Goal: Task Accomplishment & Management: Use online tool/utility

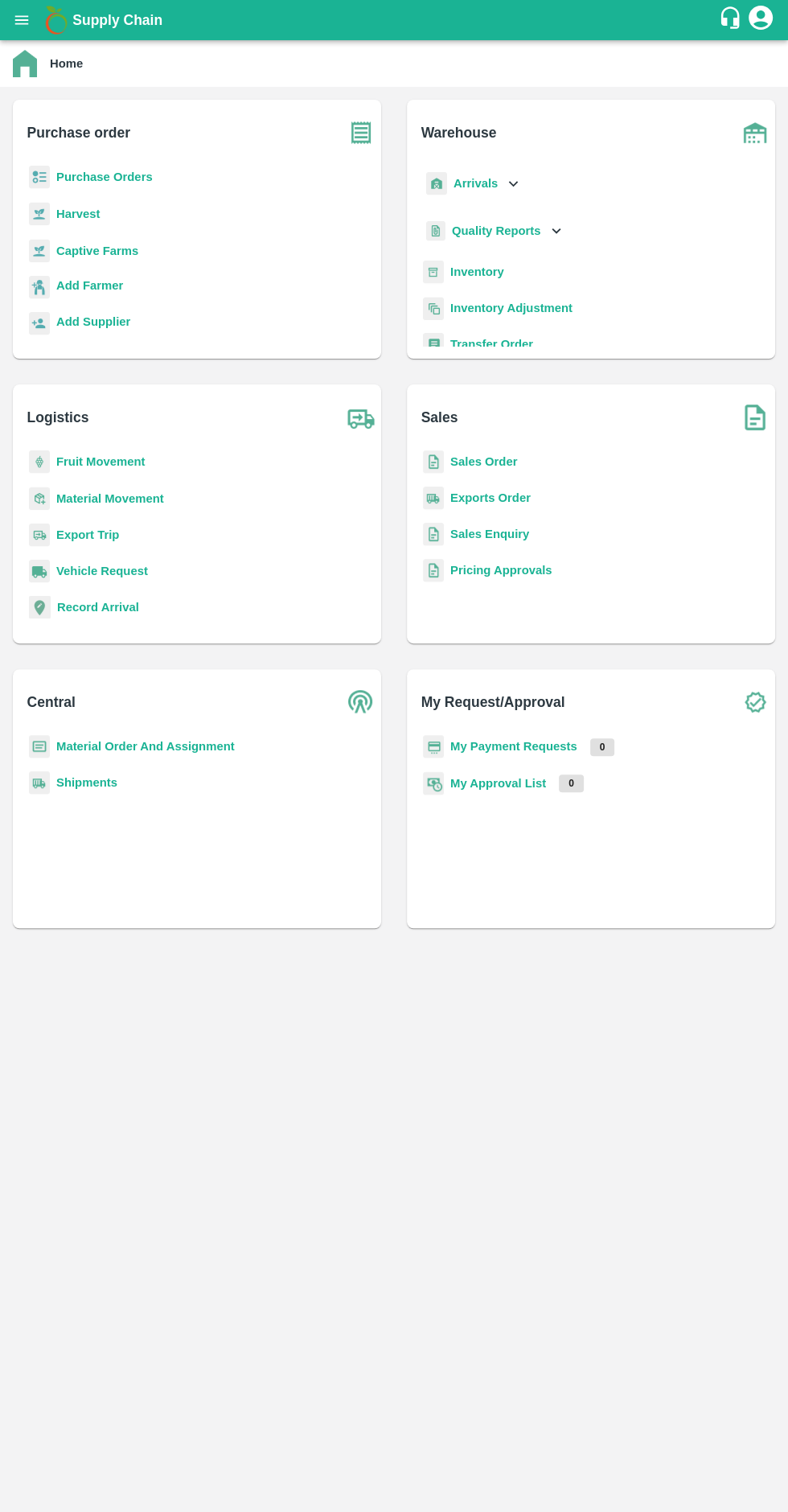
click at [123, 177] on b "Purchase Orders" at bounding box center [104, 176] width 96 height 13
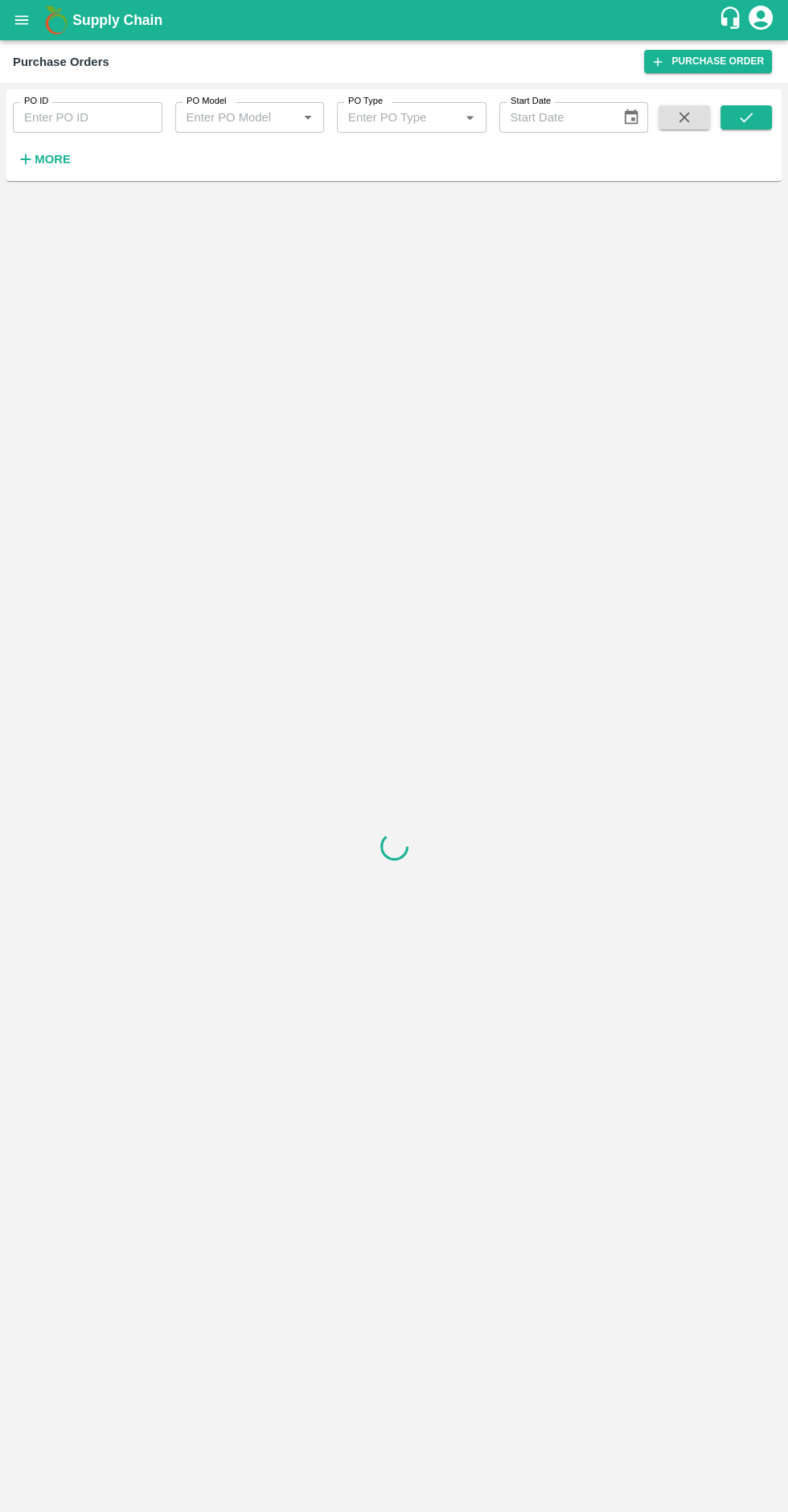
click at [43, 164] on strong "More" at bounding box center [53, 159] width 36 height 13
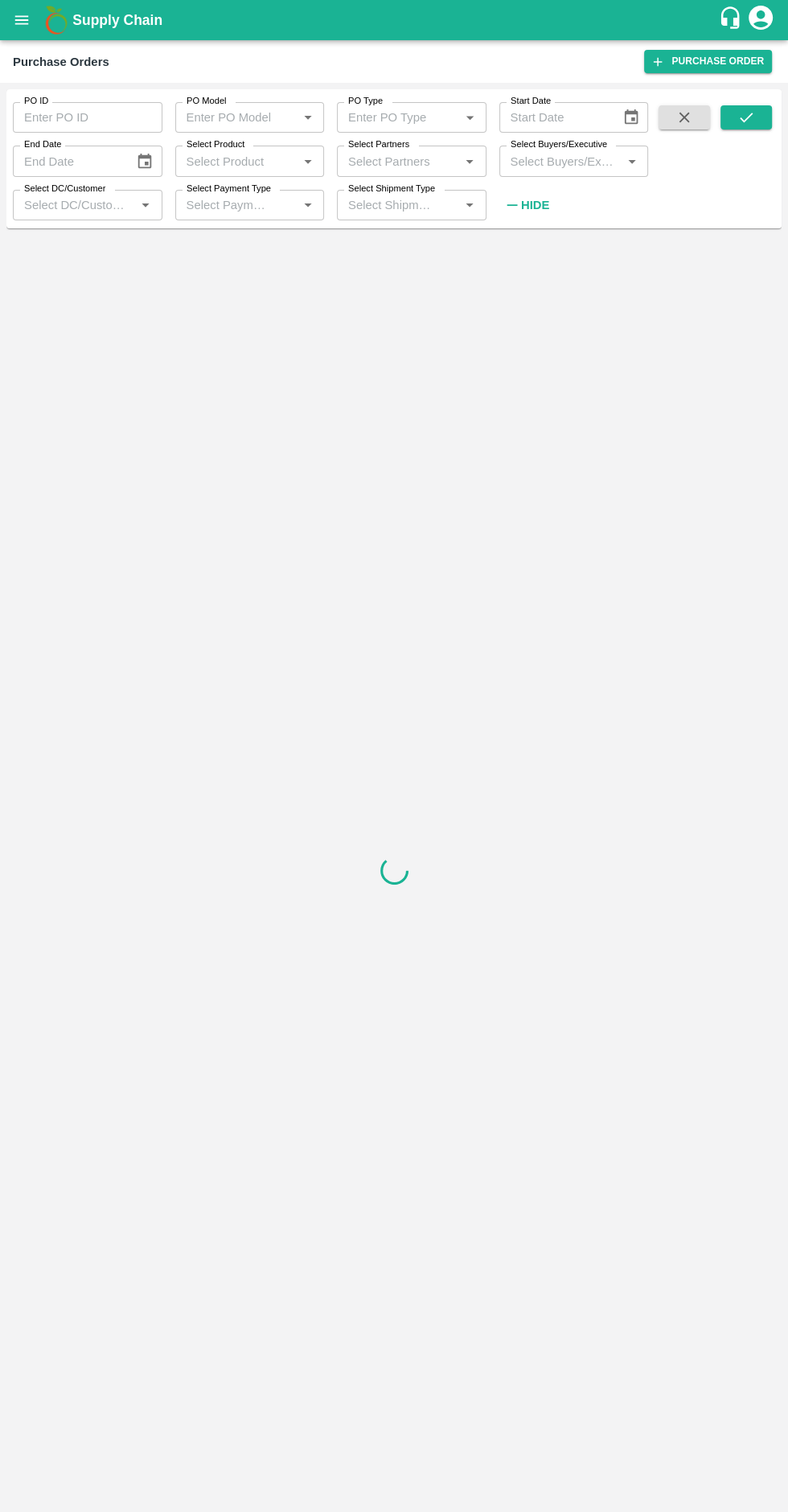
click at [51, 115] on input "PO ID" at bounding box center [87, 118] width 149 height 31
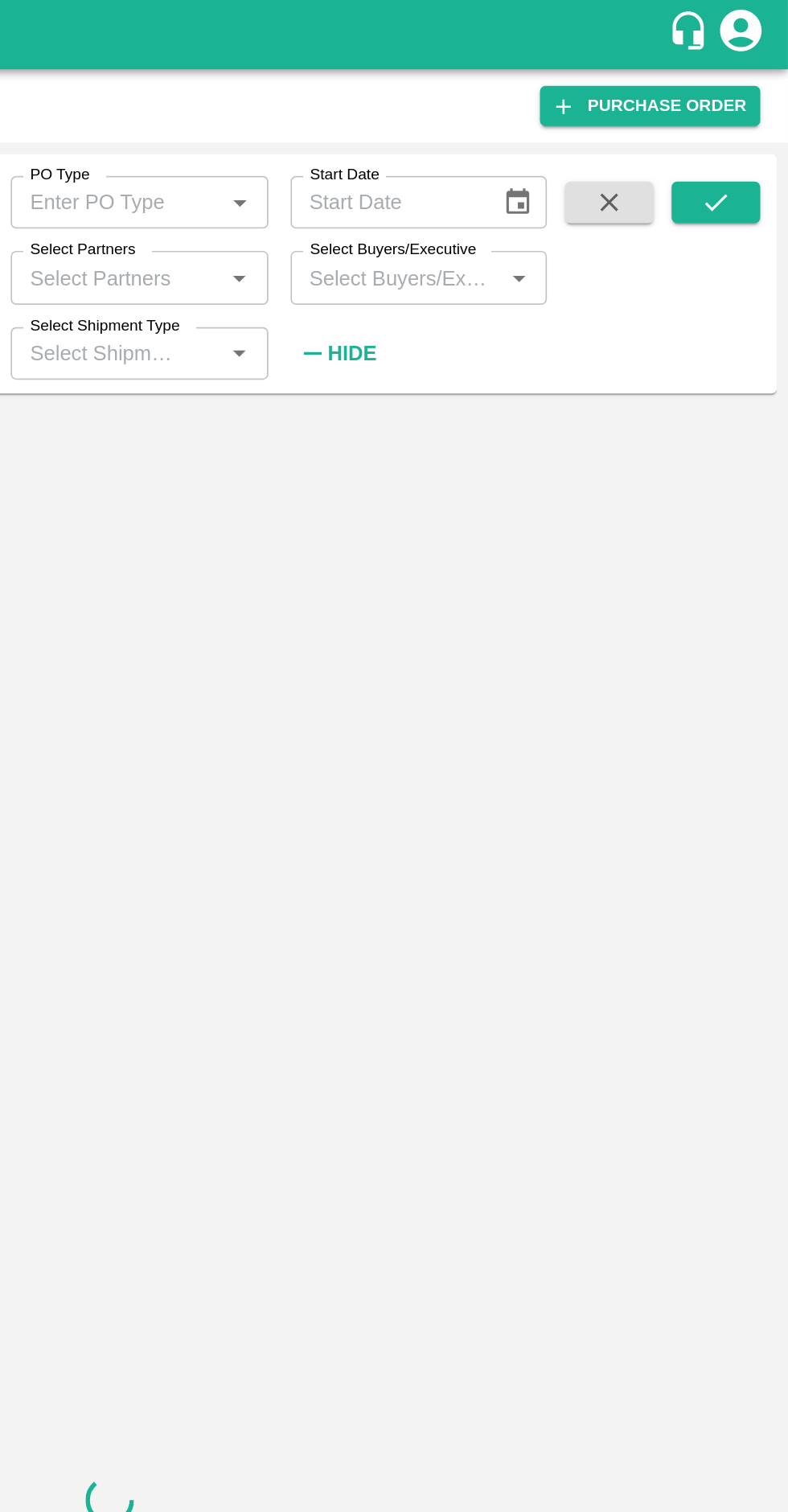
type input "146278"
click at [748, 110] on icon "submit" at bounding box center [745, 117] width 18 height 18
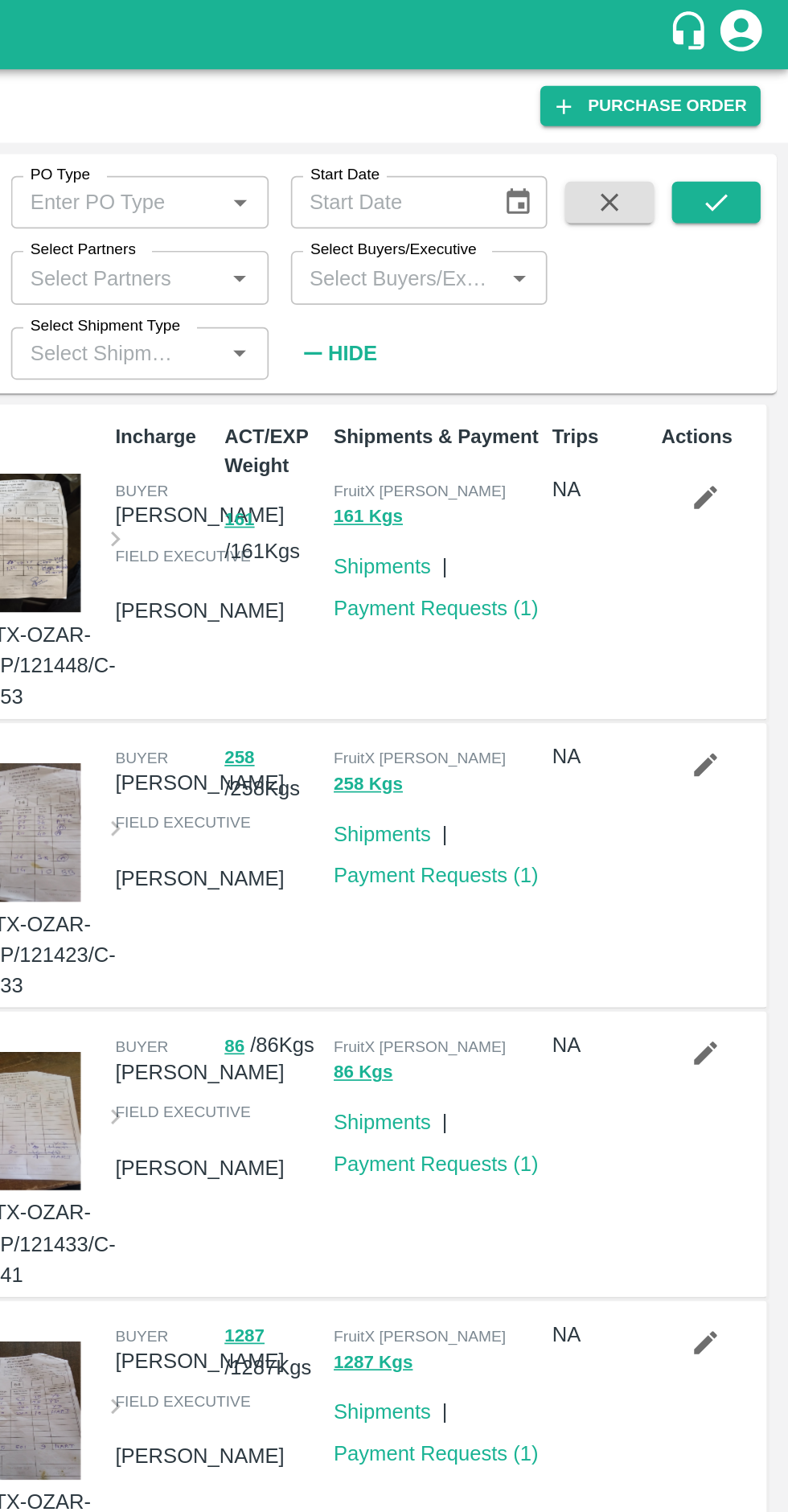
click at [745, 118] on icon "submit" at bounding box center [745, 117] width 18 height 18
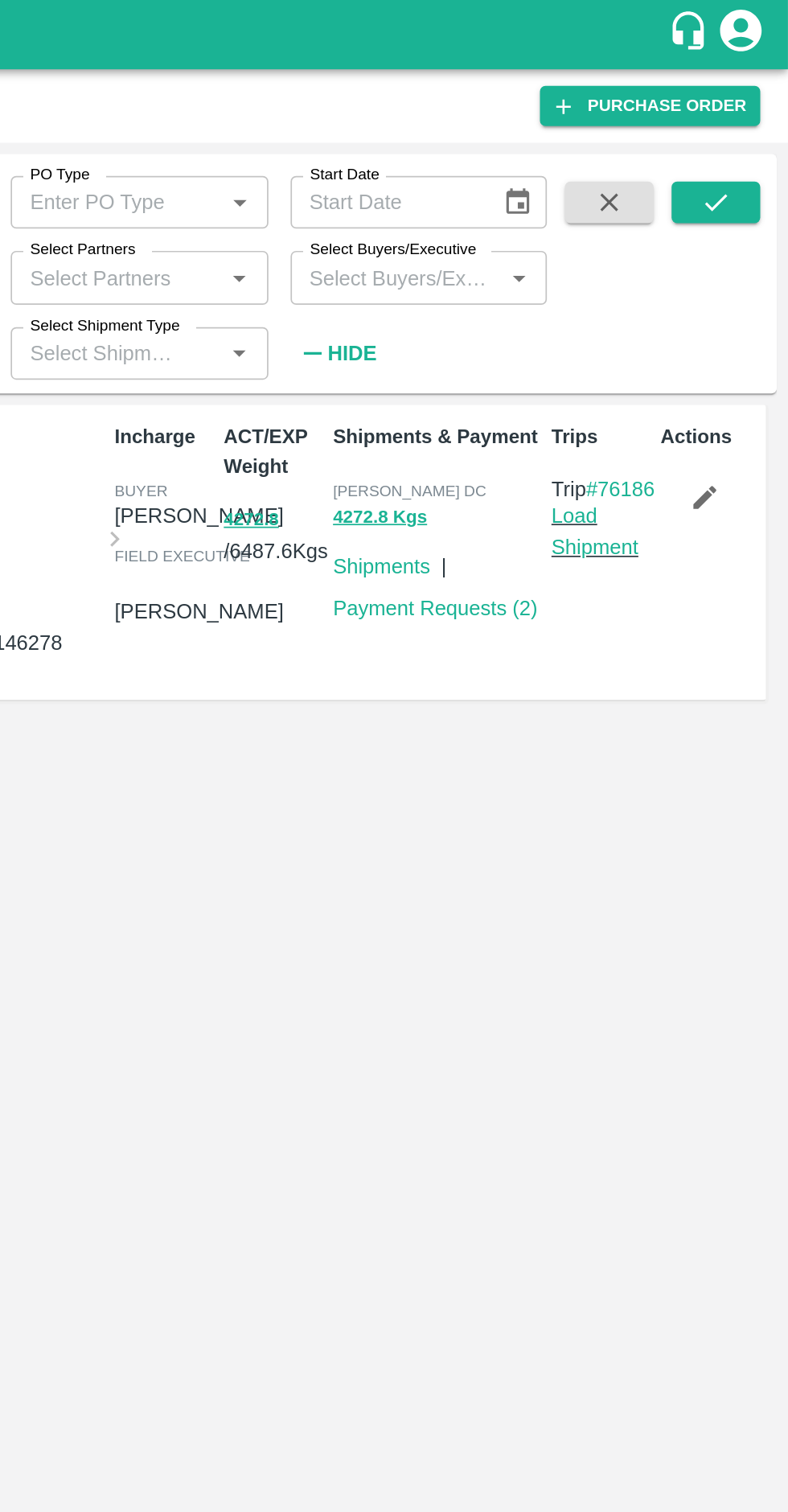
click at [747, 280] on icon "button" at bounding box center [739, 288] width 18 height 18
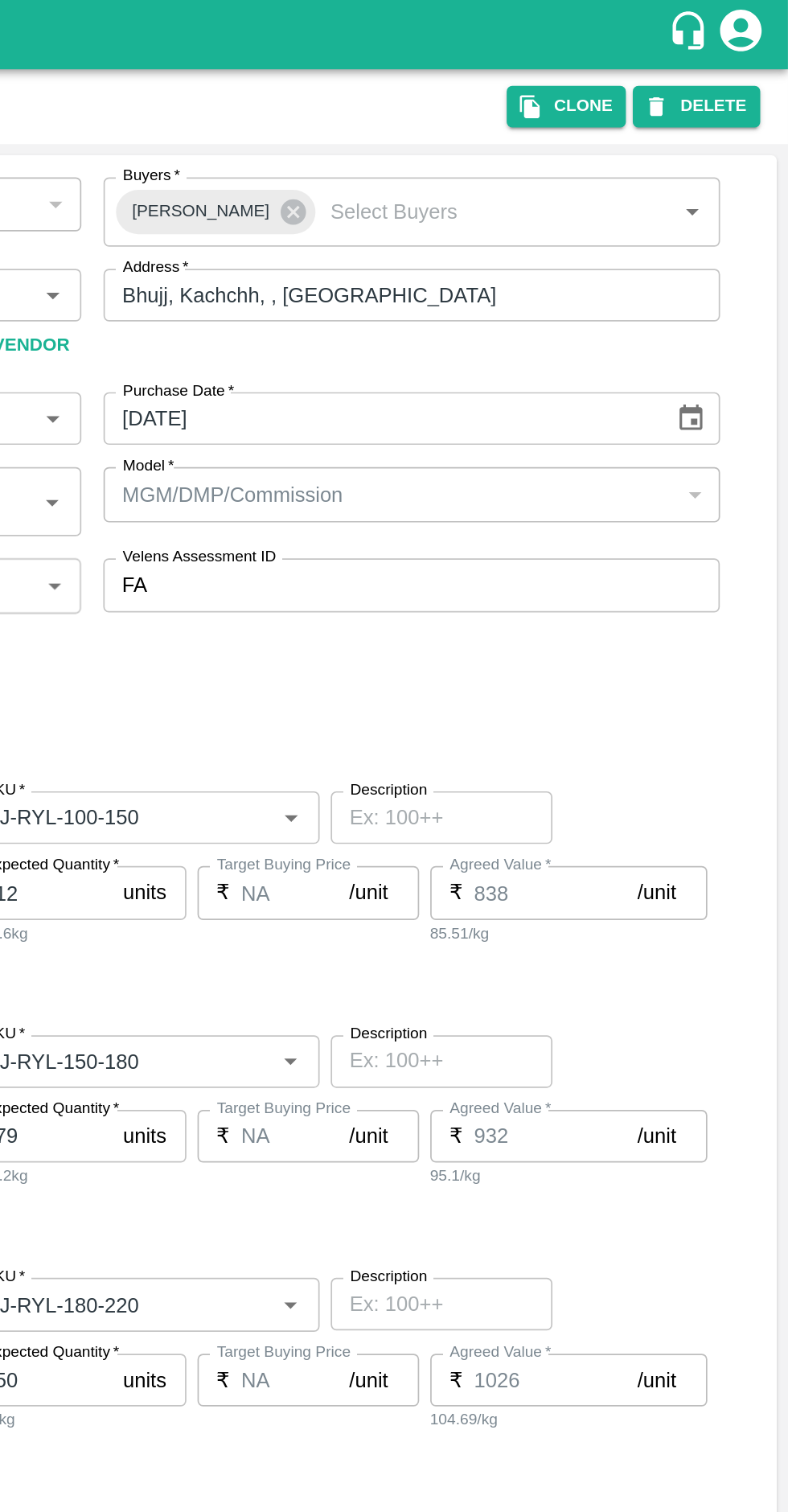
click at [742, 61] on button "DELETE" at bounding box center [734, 61] width 74 height 23
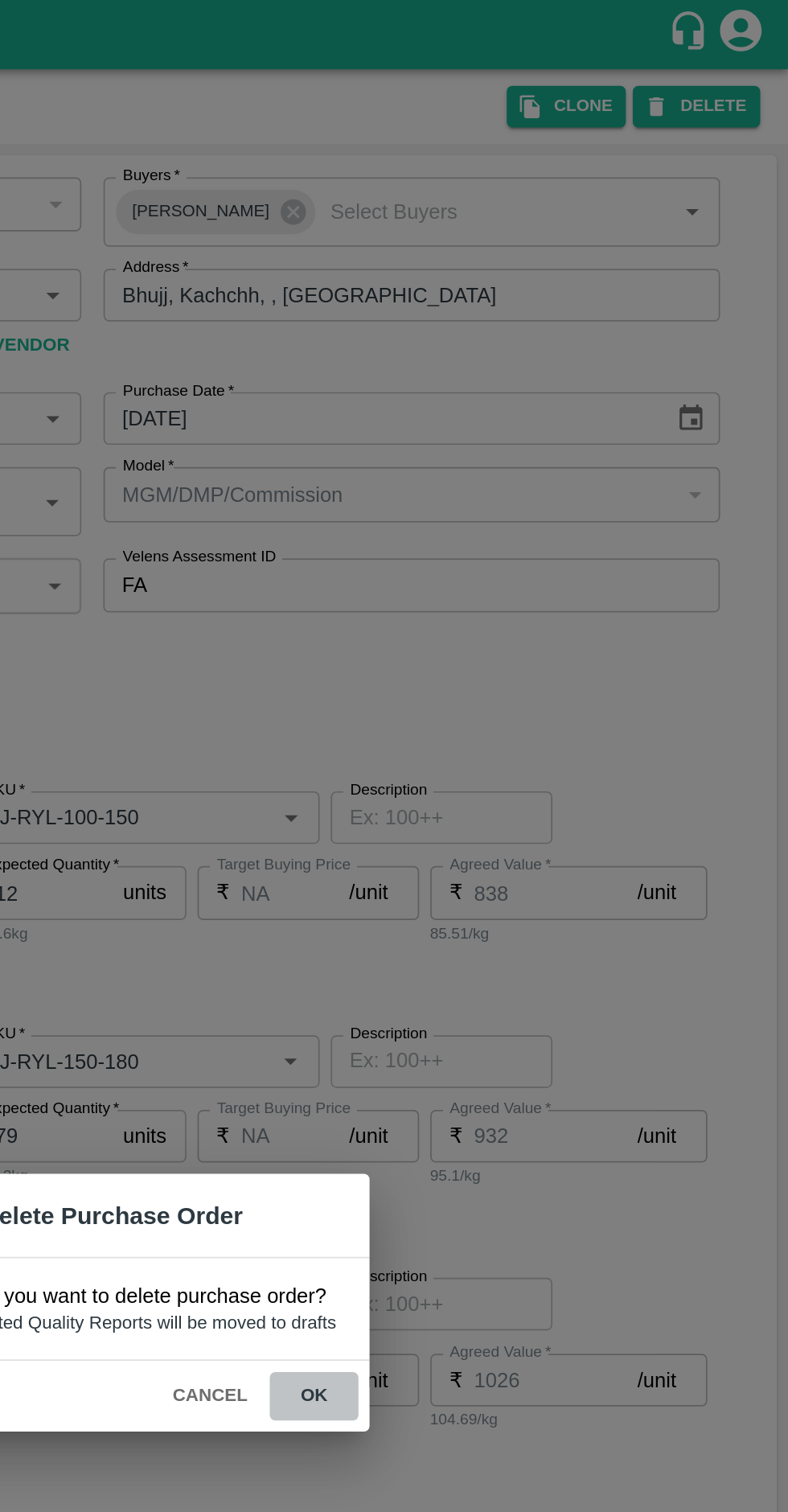
click at [515, 805] on button "ok" at bounding box center [513, 810] width 51 height 28
click at [521, 816] on button "ok" at bounding box center [513, 810] width 51 height 28
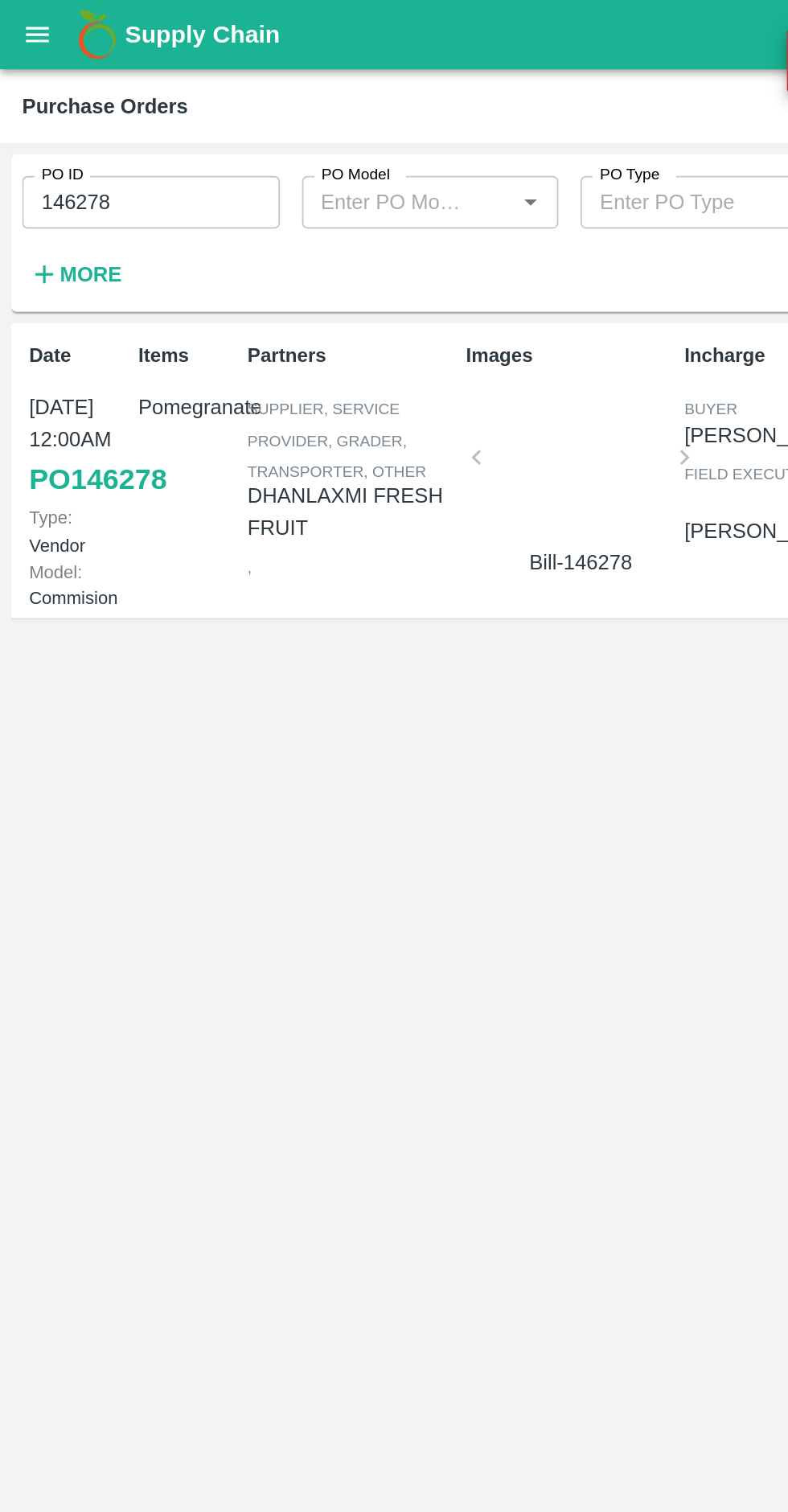
click at [108, 113] on input "146278" at bounding box center [87, 118] width 149 height 31
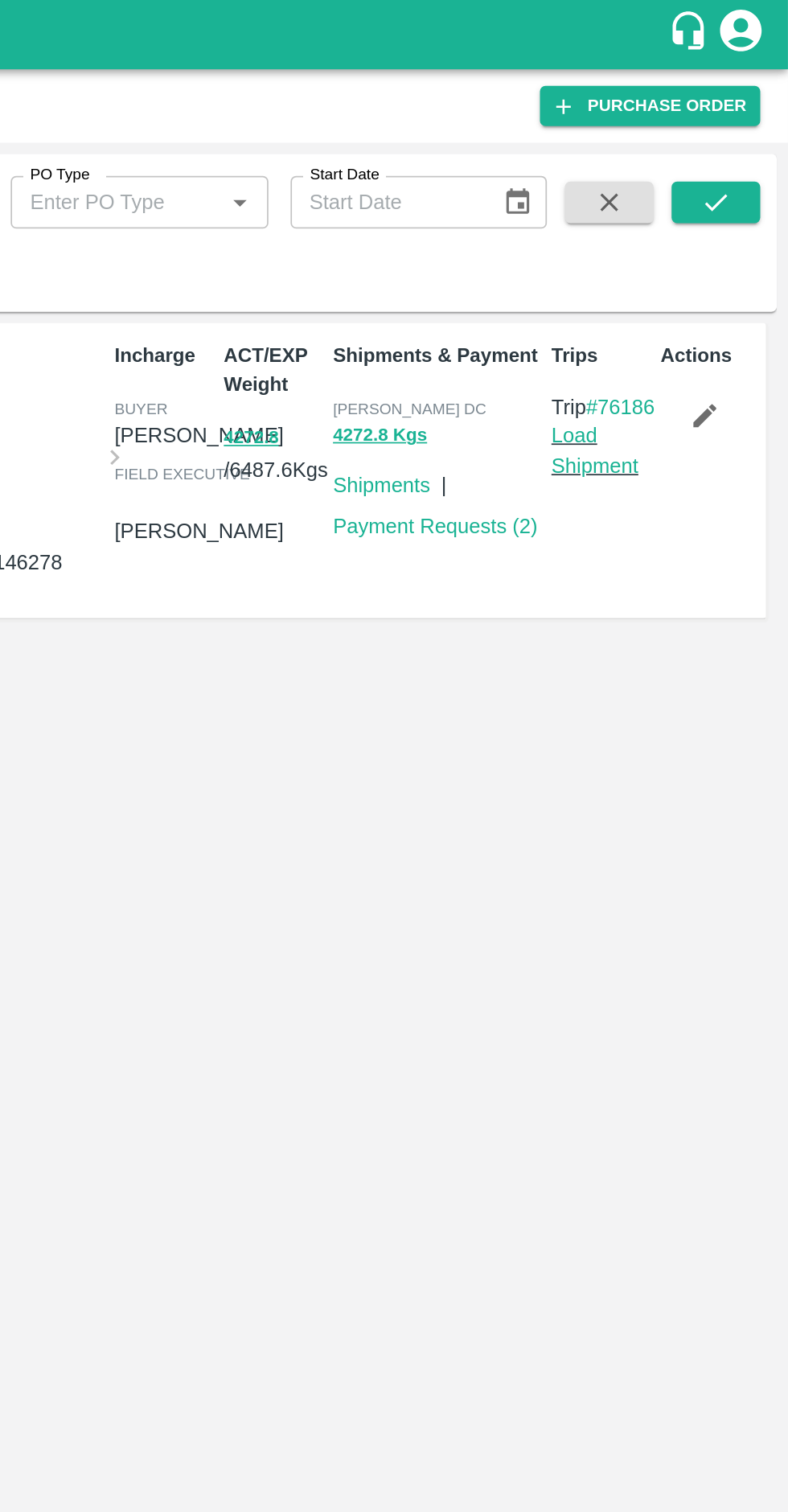
type input "145214"
click at [747, 121] on icon "submit" at bounding box center [745, 117] width 18 height 18
click at [753, 245] on button "button" at bounding box center [739, 241] width 51 height 27
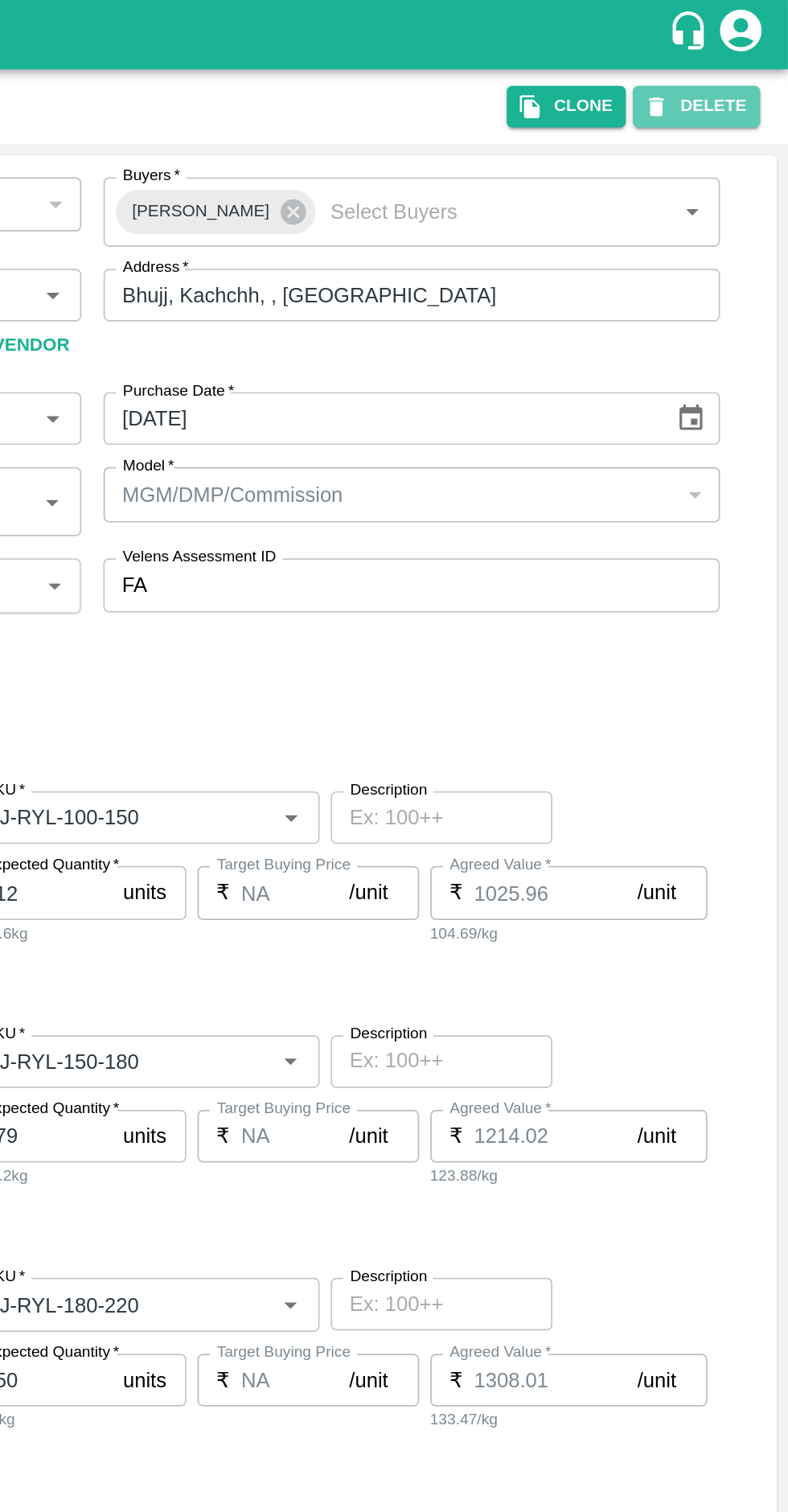
click at [746, 61] on button "DELETE" at bounding box center [734, 61] width 74 height 23
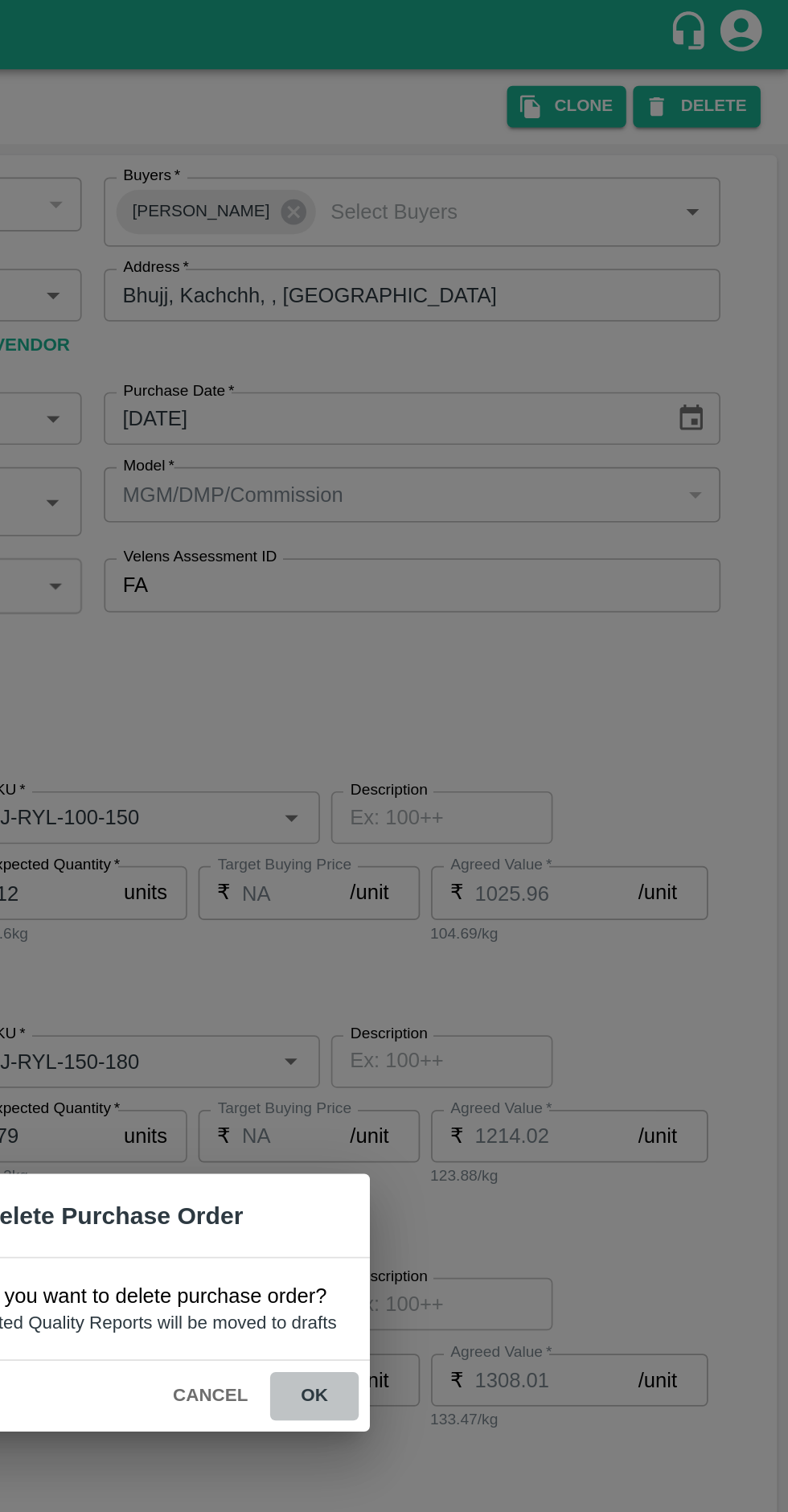
click at [519, 816] on button "ok" at bounding box center [513, 810] width 51 height 28
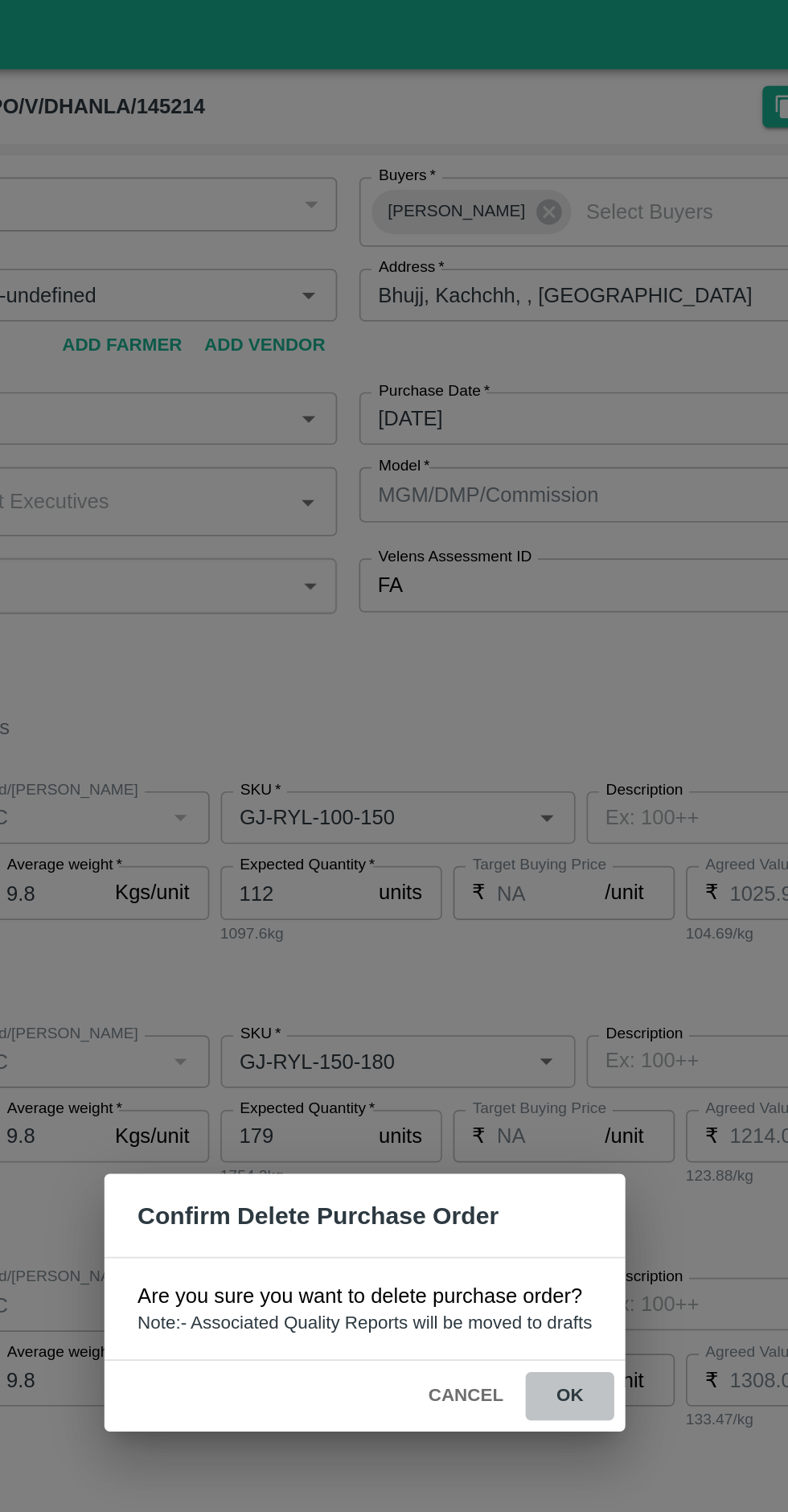
click at [504, 799] on button "ok" at bounding box center [513, 810] width 51 height 28
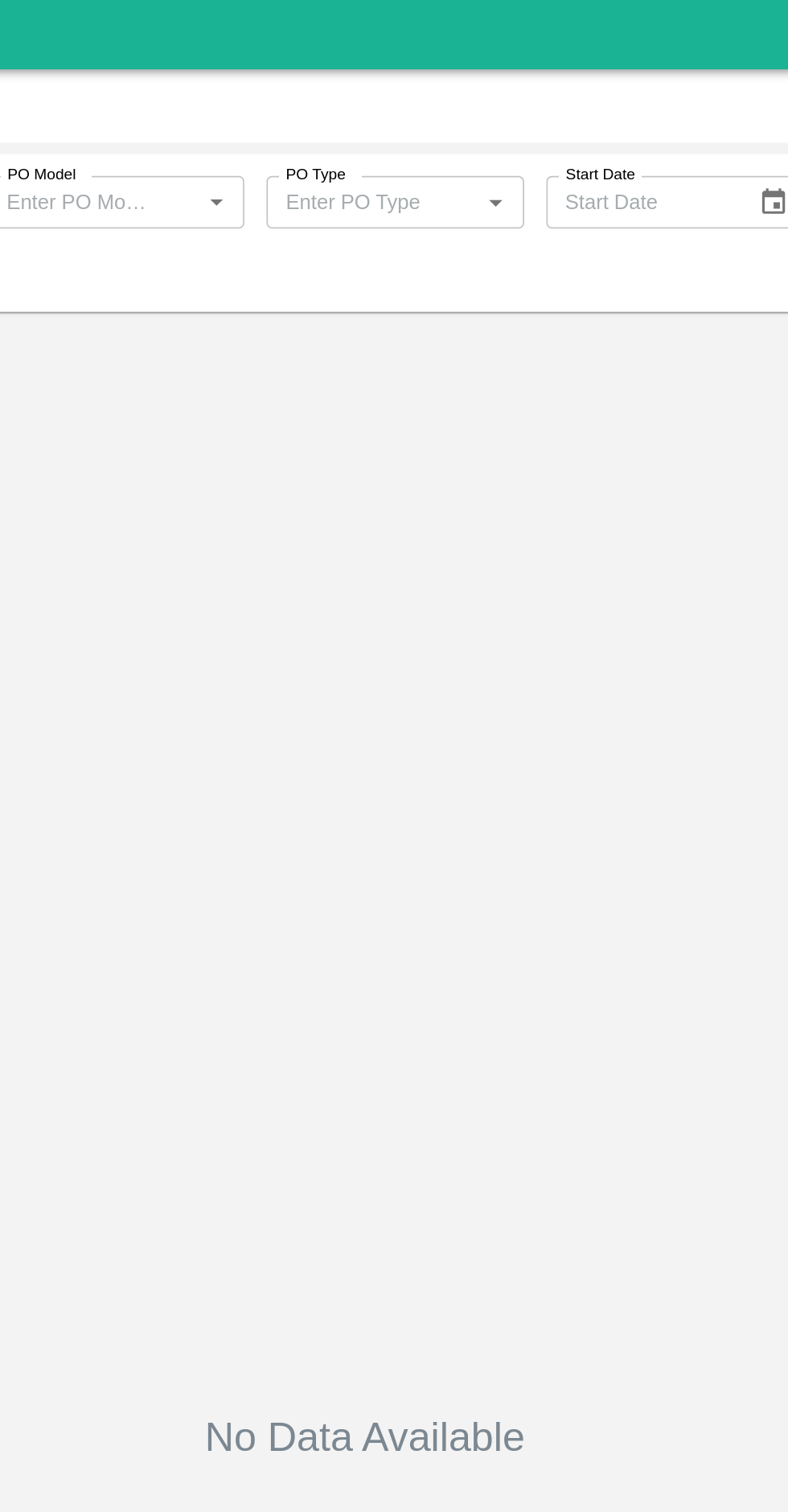
type input "145214"
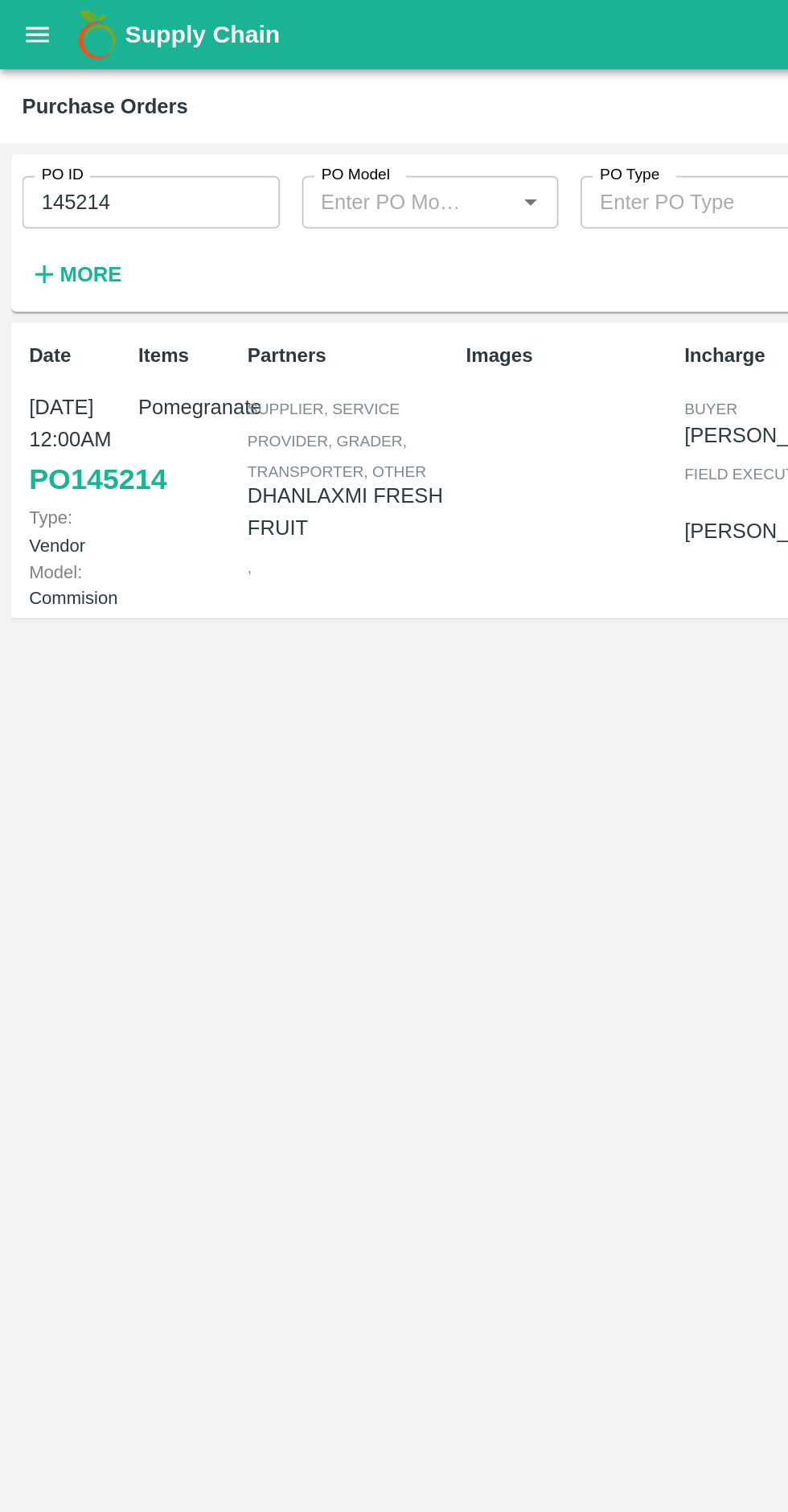
click at [111, 120] on input "145214" at bounding box center [87, 118] width 149 height 31
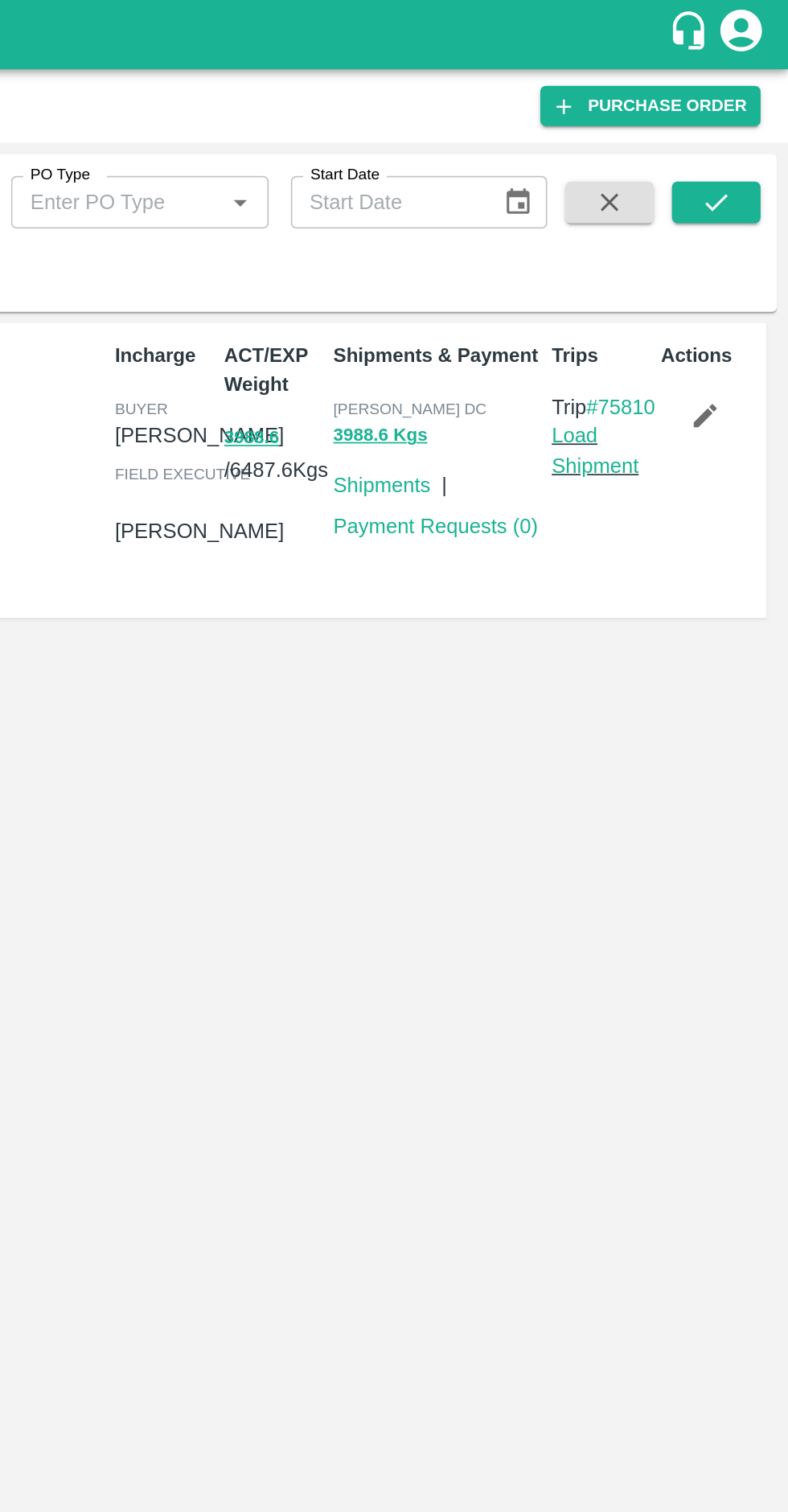
click at [752, 109] on icon "submit" at bounding box center [745, 117] width 18 height 18
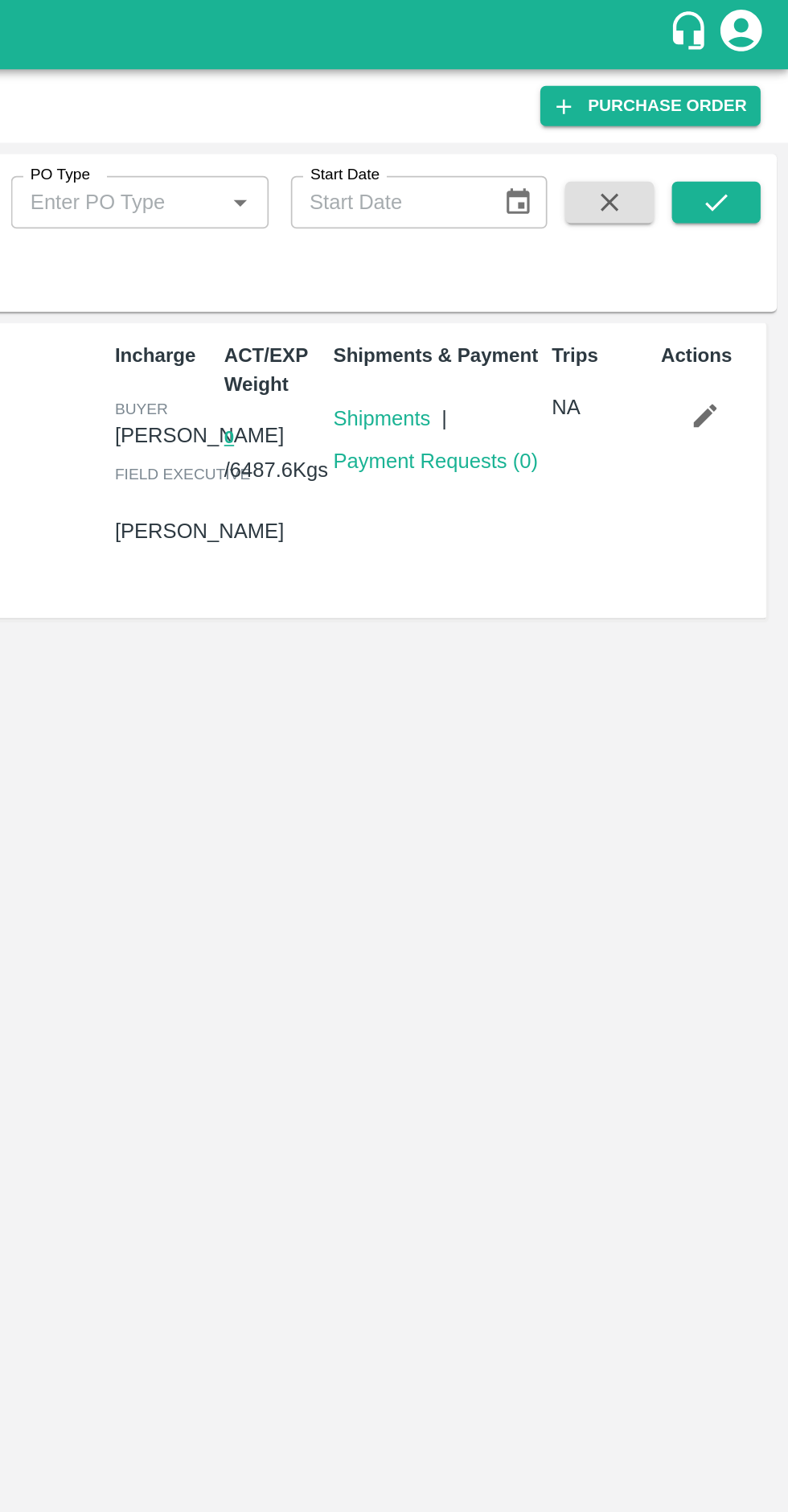
click at [750, 238] on button "button" at bounding box center [739, 241] width 51 height 27
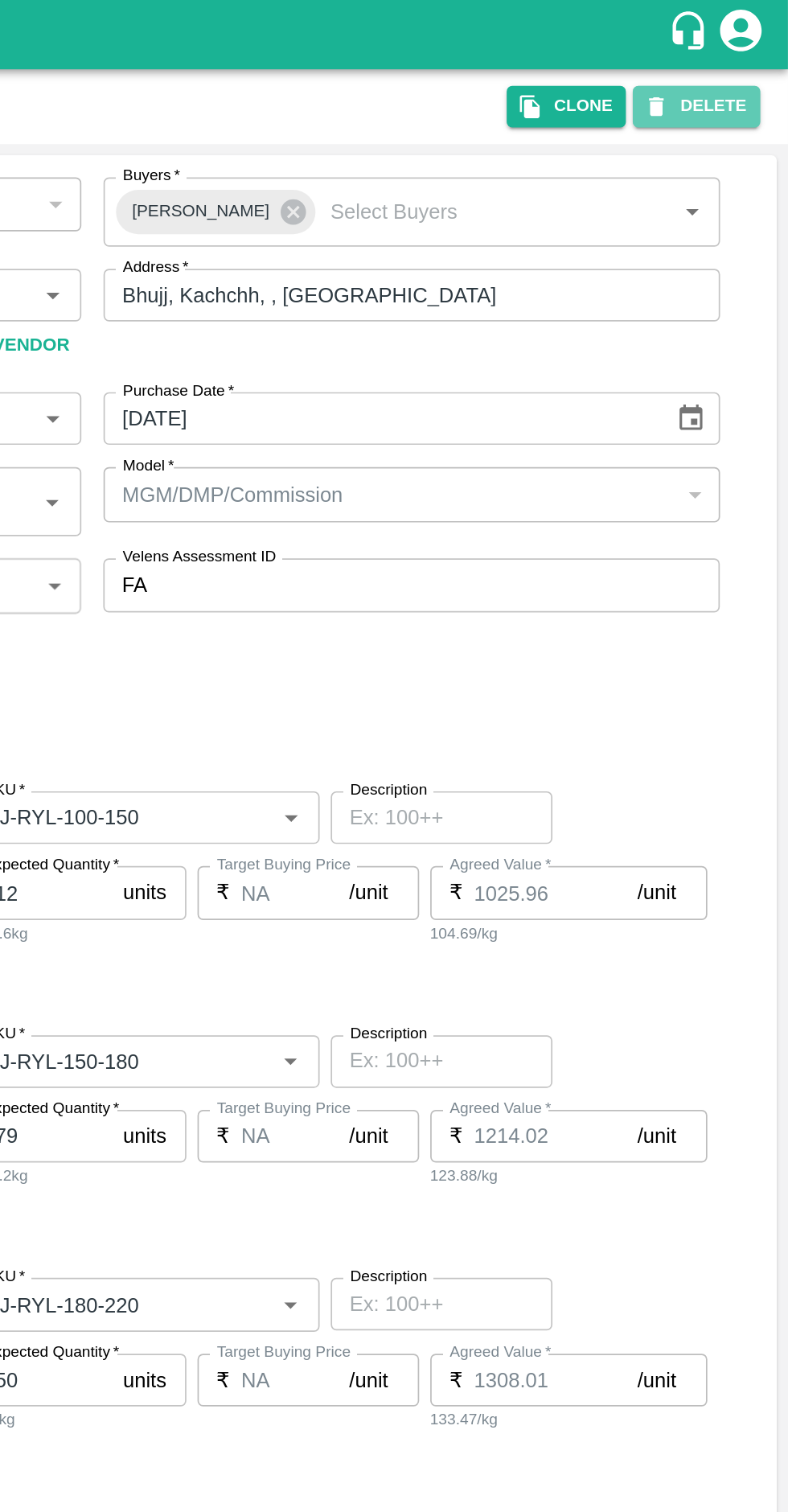
click at [745, 65] on button "DELETE" at bounding box center [734, 61] width 74 height 23
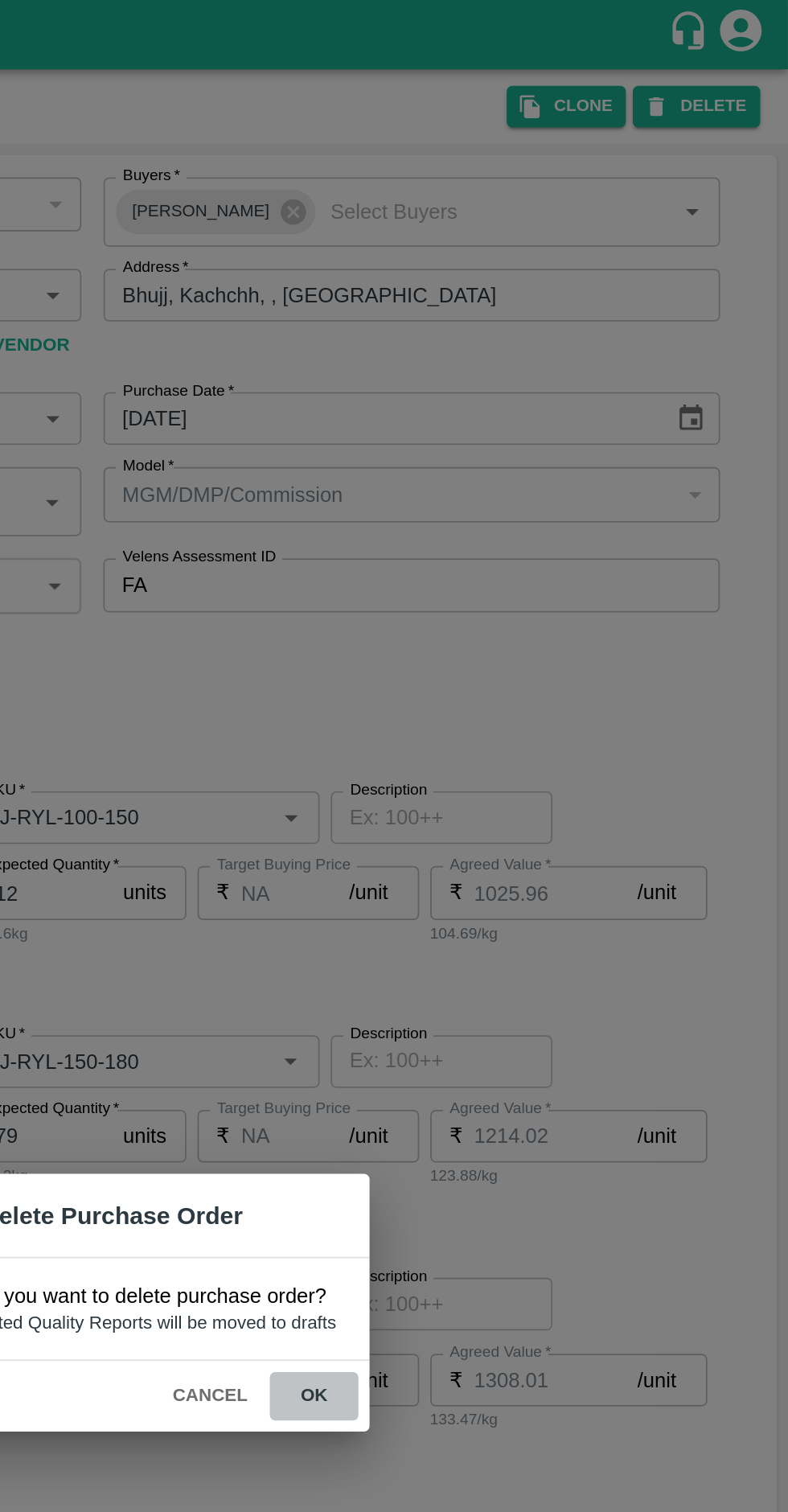
click at [517, 805] on button "ok" at bounding box center [513, 810] width 51 height 28
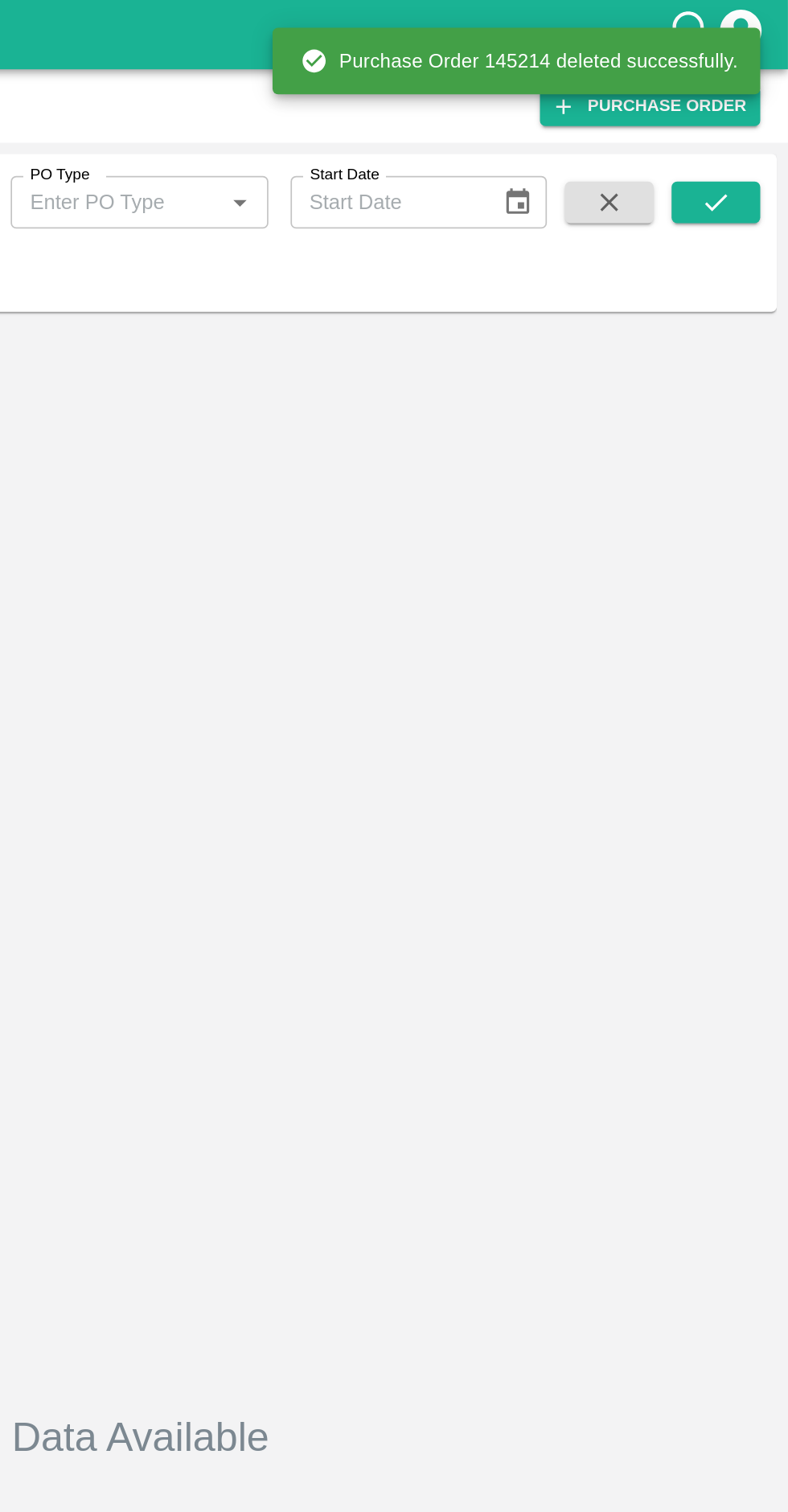
type input "145214"
